Goal: Task Accomplishment & Management: Manage account settings

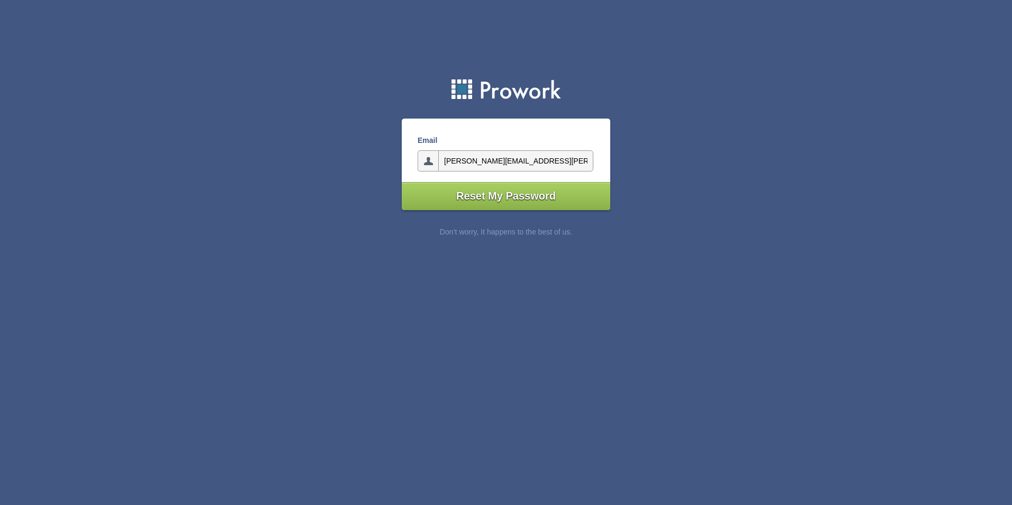
type input"] "kevin.Toomey@limerick.ie"
click at [514, 198] on input"] "Reset My Password" at bounding box center [506, 196] width 209 height 28
